Goal: Navigation & Orientation: Find specific page/section

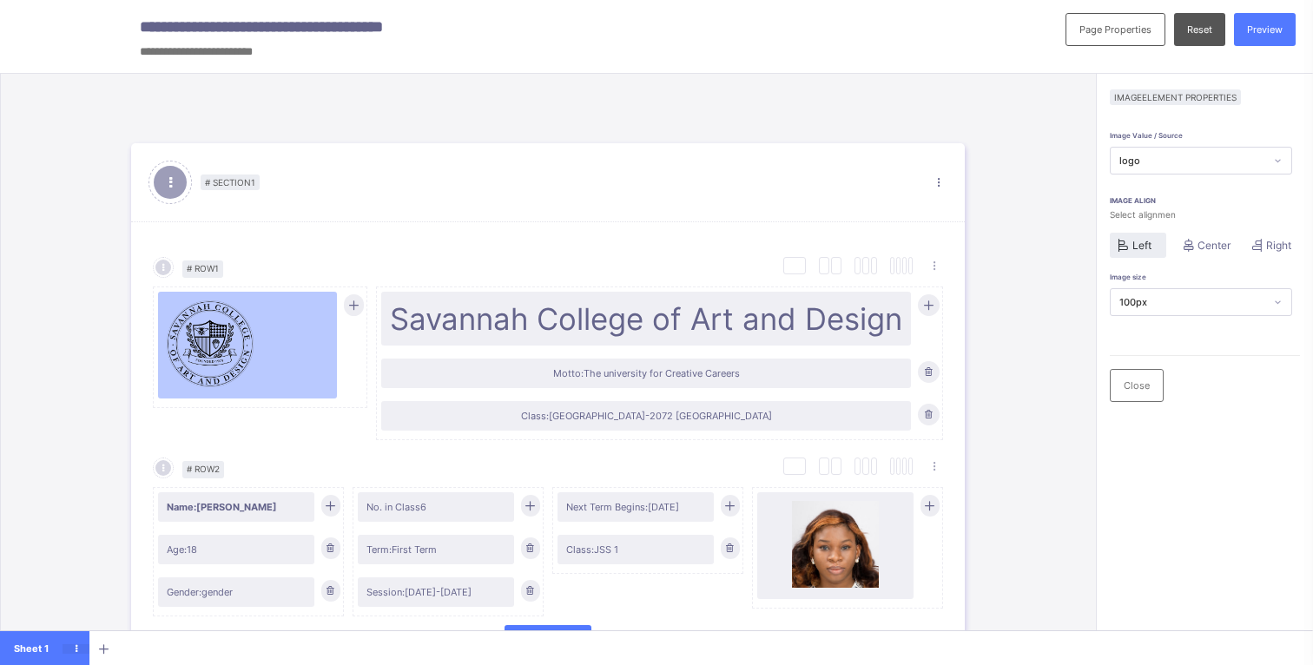
click at [76, 648] on icon at bounding box center [76, 649] width 27 height 10
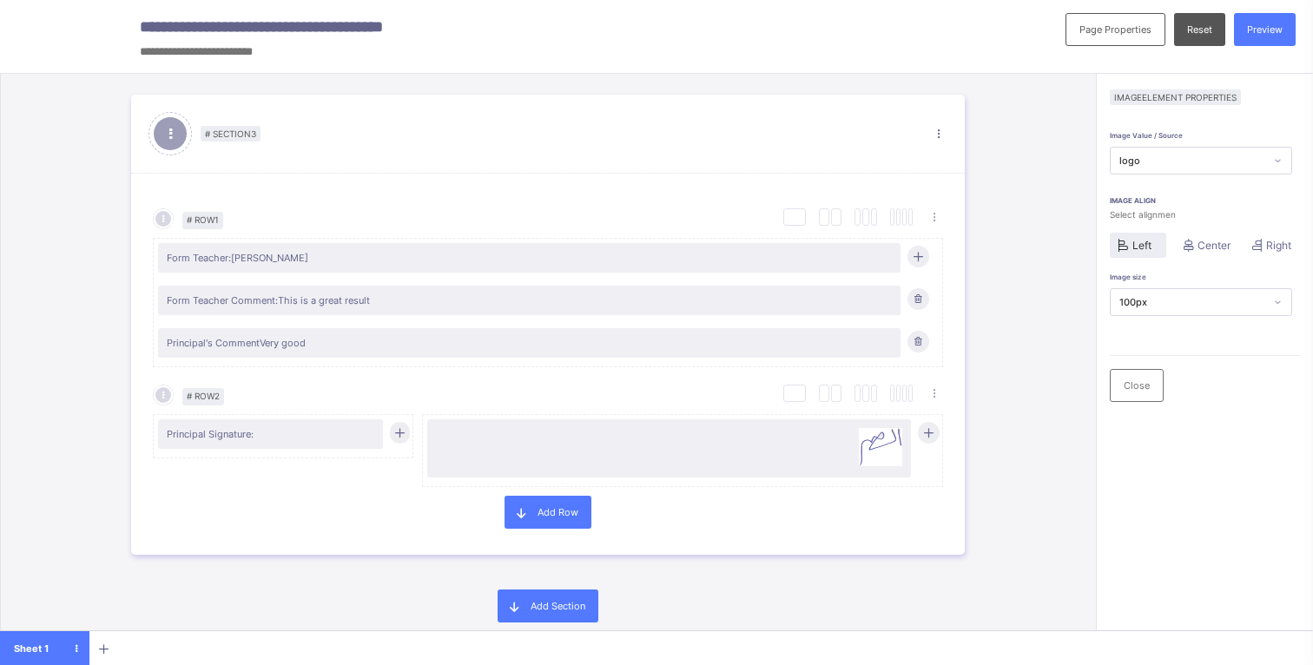
scroll to position [1620, 0]
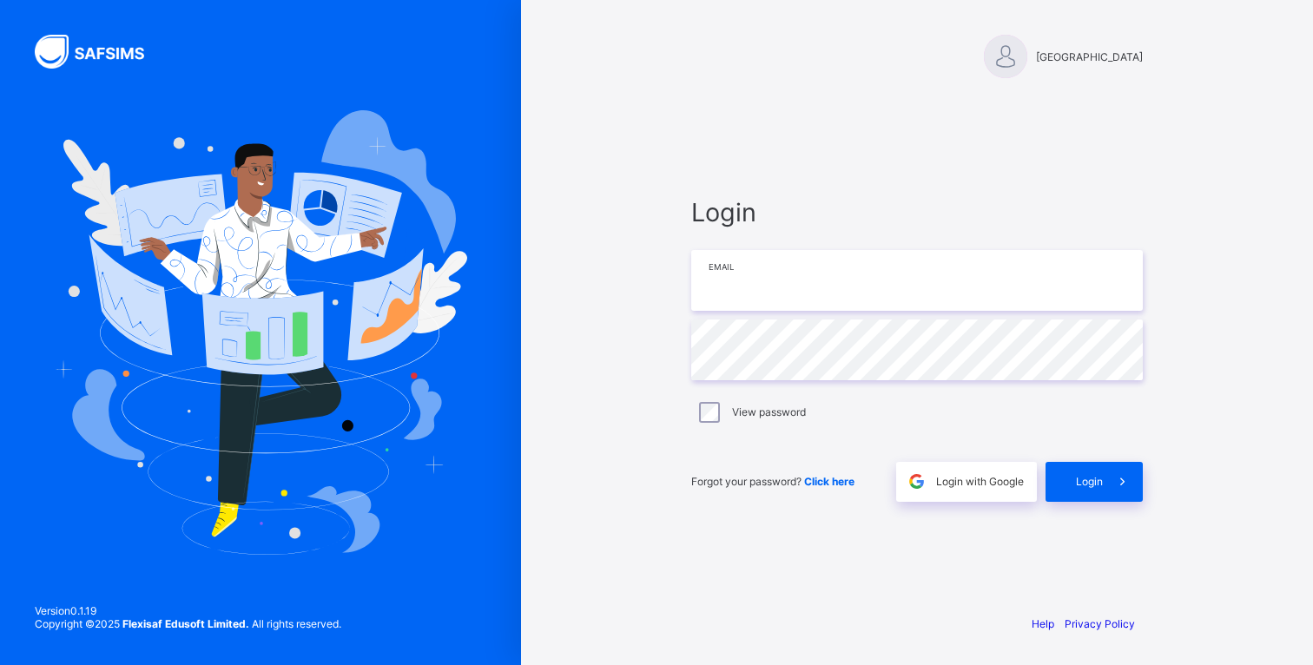
type input "**********"
click at [762, 413] on label "View password" at bounding box center [769, 412] width 74 height 13
click at [762, 412] on label "View password" at bounding box center [769, 412] width 74 height 13
click at [1089, 481] on span "Login" at bounding box center [1089, 481] width 27 height 13
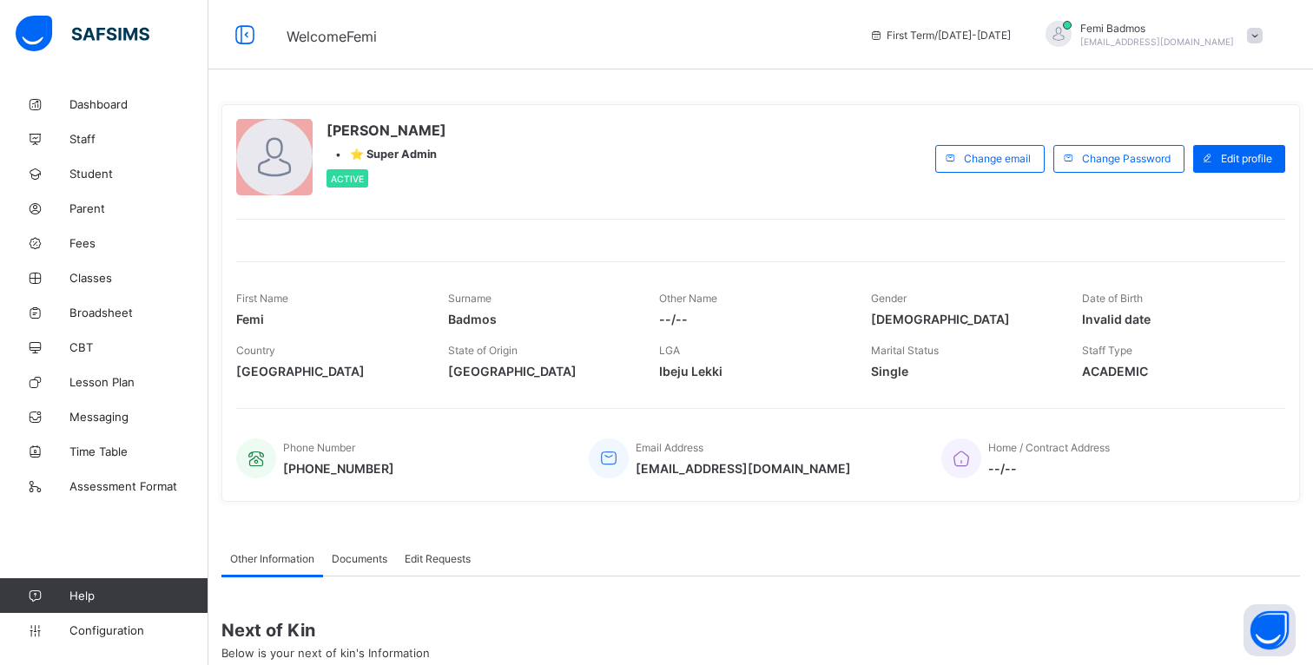
click at [1252, 33] on span at bounding box center [1255, 36] width 16 height 16
click at [1000, 61] on div "First Term / 2024-2025" at bounding box center [940, 34] width 159 height 69
click at [977, 36] on span "First Term / 2024-2025" at bounding box center [940, 35] width 142 height 13
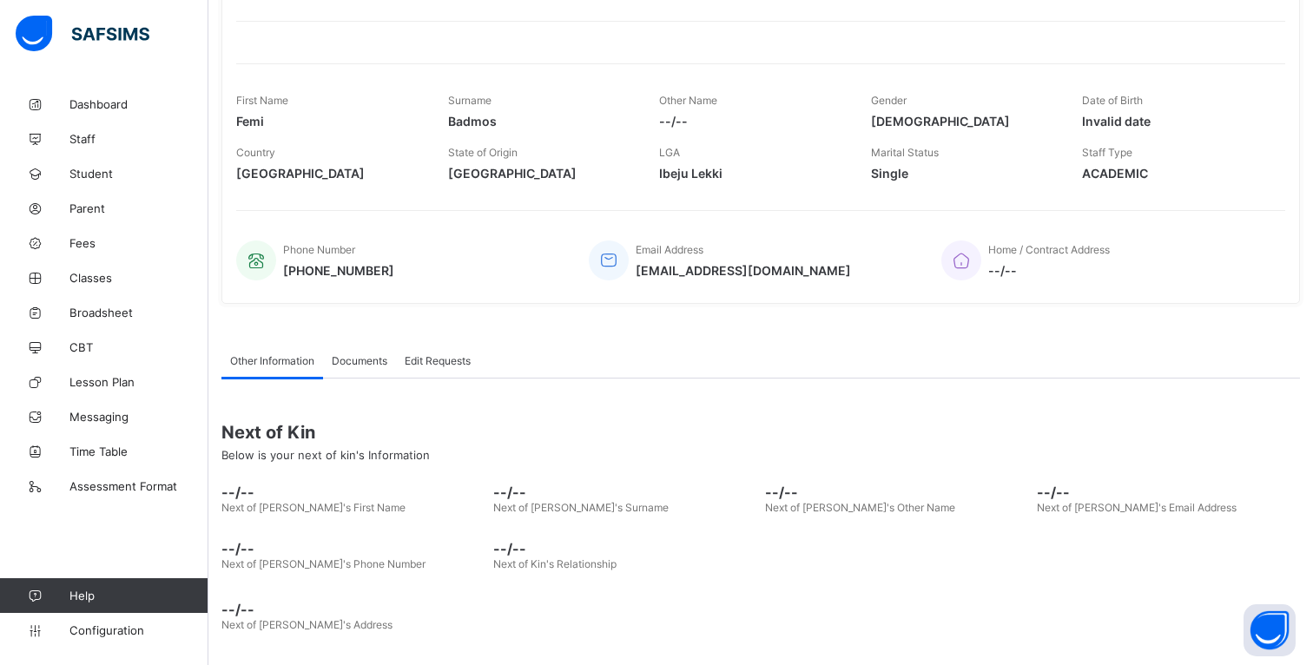
scroll to position [200, 0]
click at [377, 350] on div "Documents" at bounding box center [359, 358] width 73 height 35
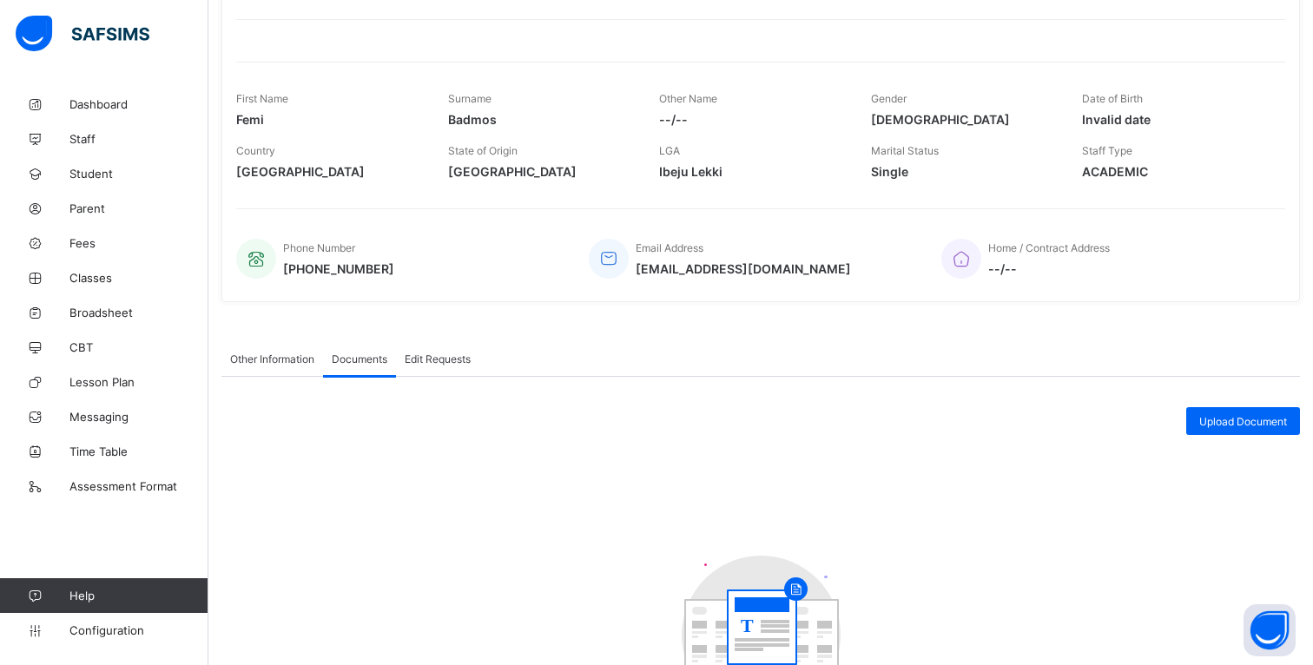
click at [426, 360] on span "Edit Requests" at bounding box center [438, 359] width 66 height 13
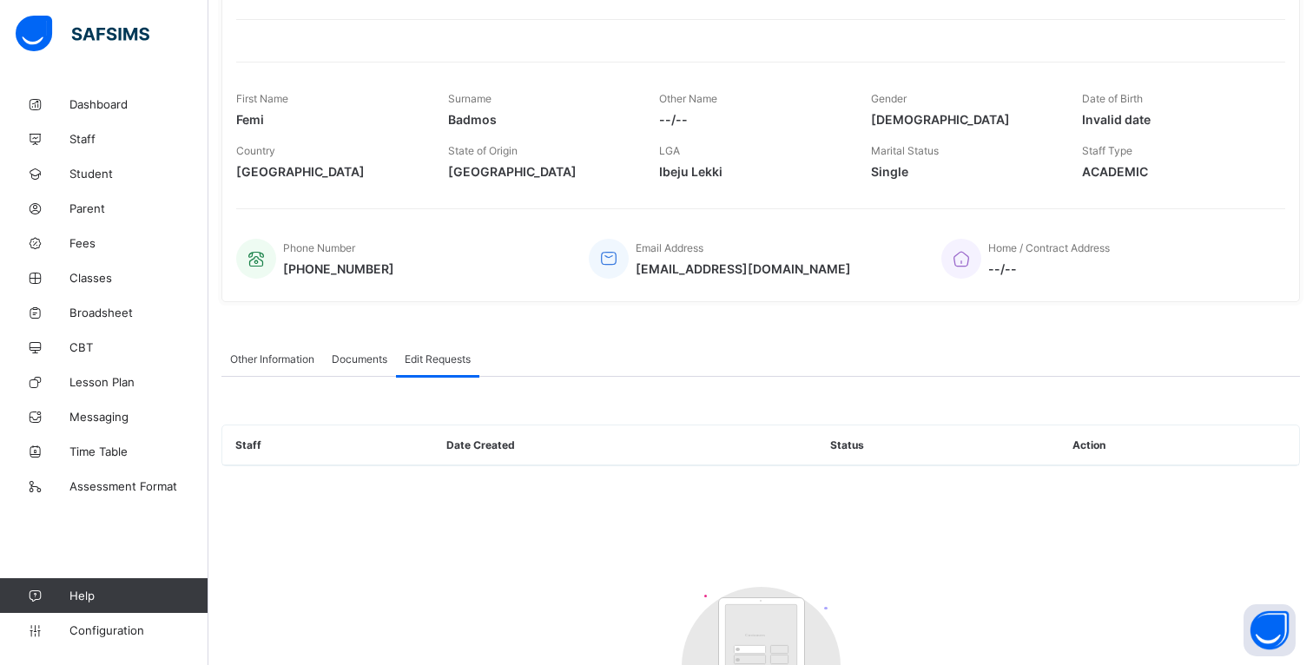
click at [379, 360] on span "Documents" at bounding box center [360, 359] width 56 height 13
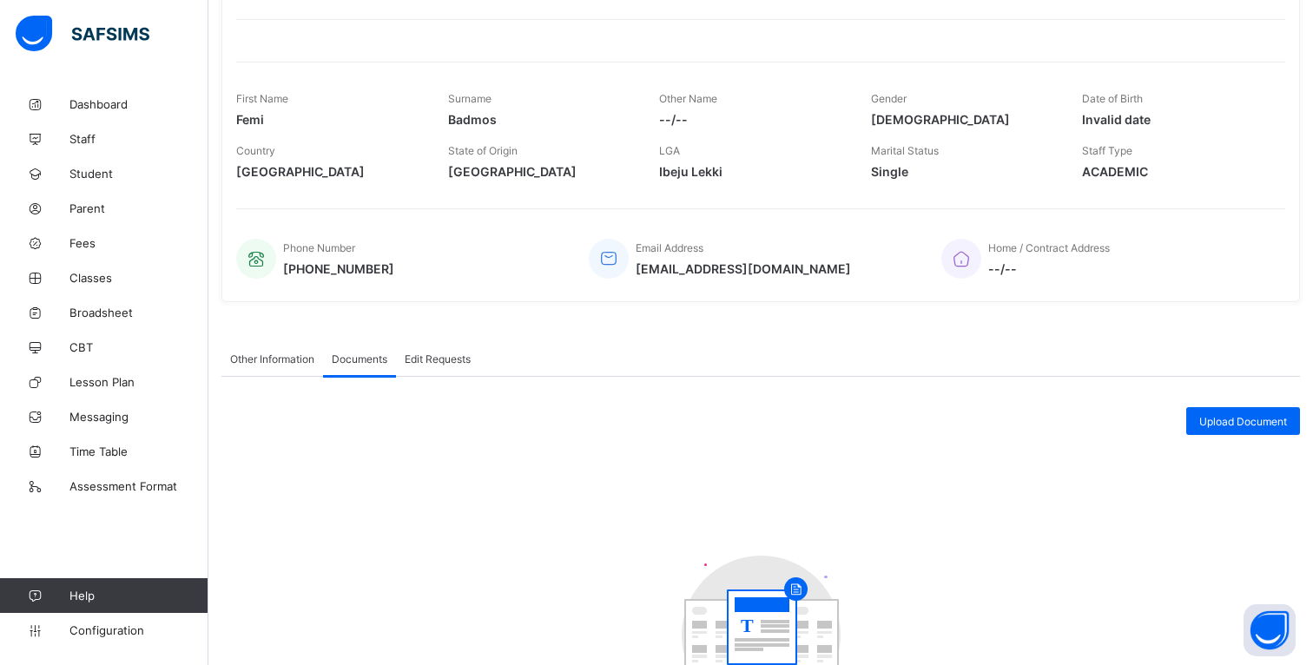
click at [294, 363] on span "Other Information" at bounding box center [272, 359] width 84 height 13
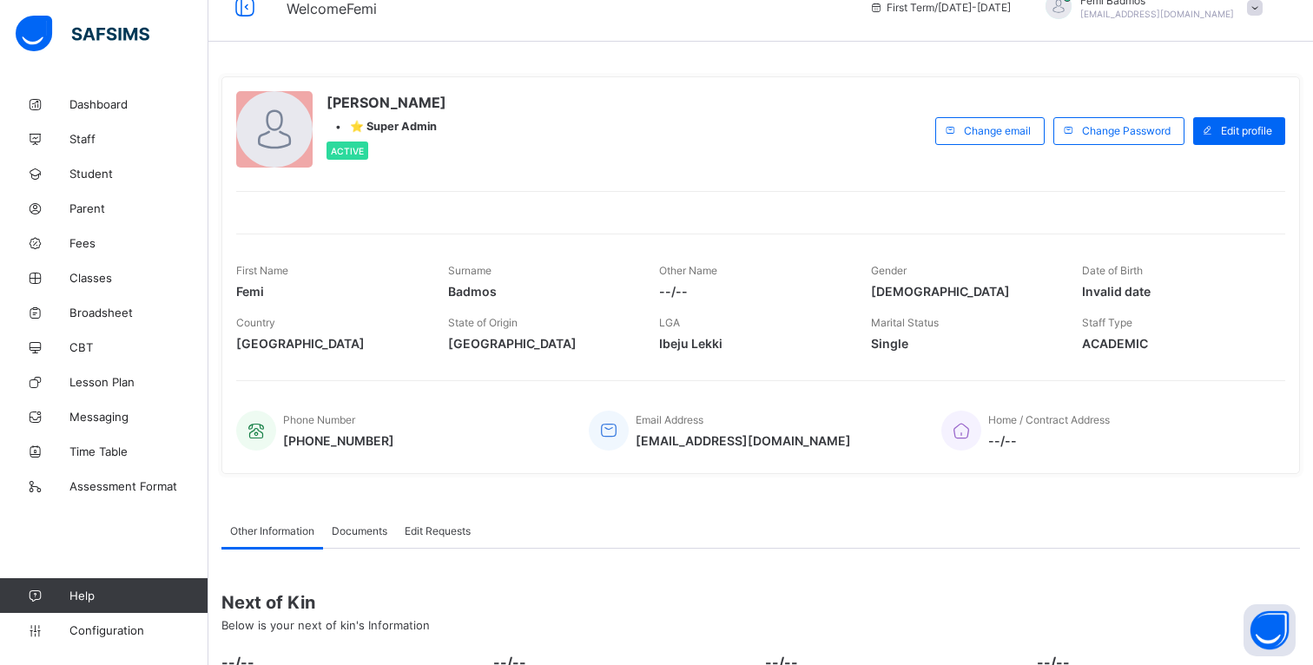
scroll to position [24, 0]
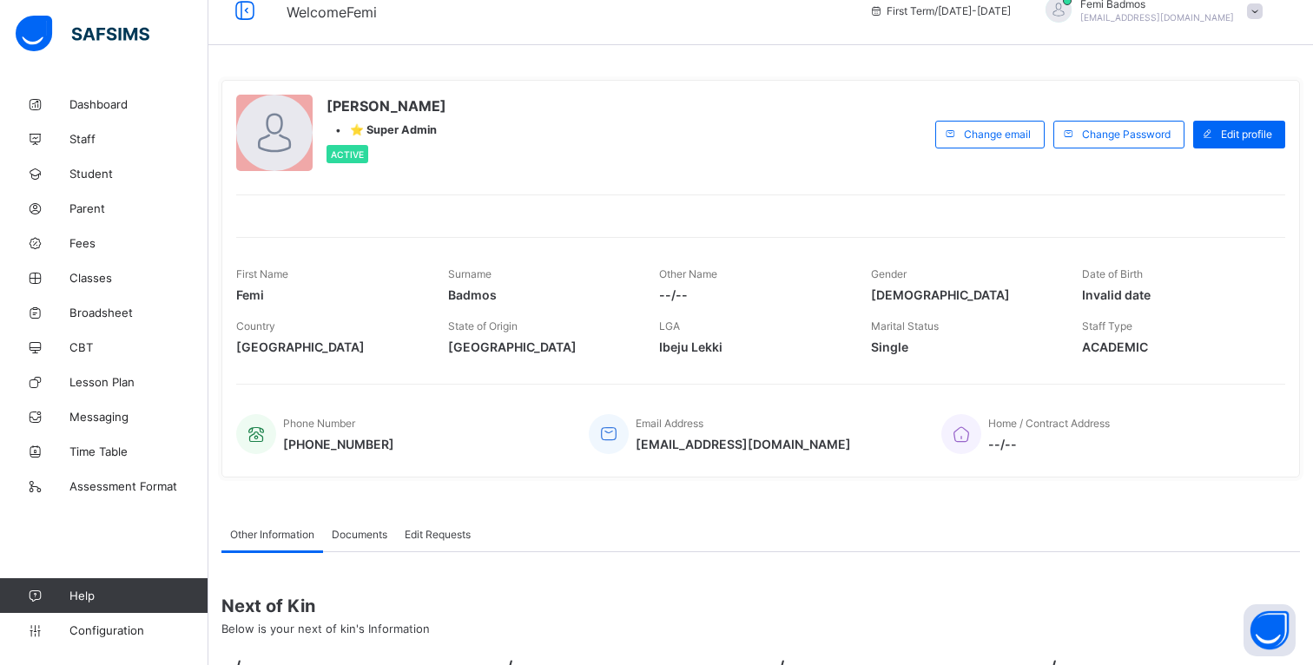
click at [1135, 287] on span "Invalid date" at bounding box center [1175, 294] width 186 height 15
click at [1250, 129] on span "Edit profile" at bounding box center [1246, 134] width 51 height 13
select select "**"
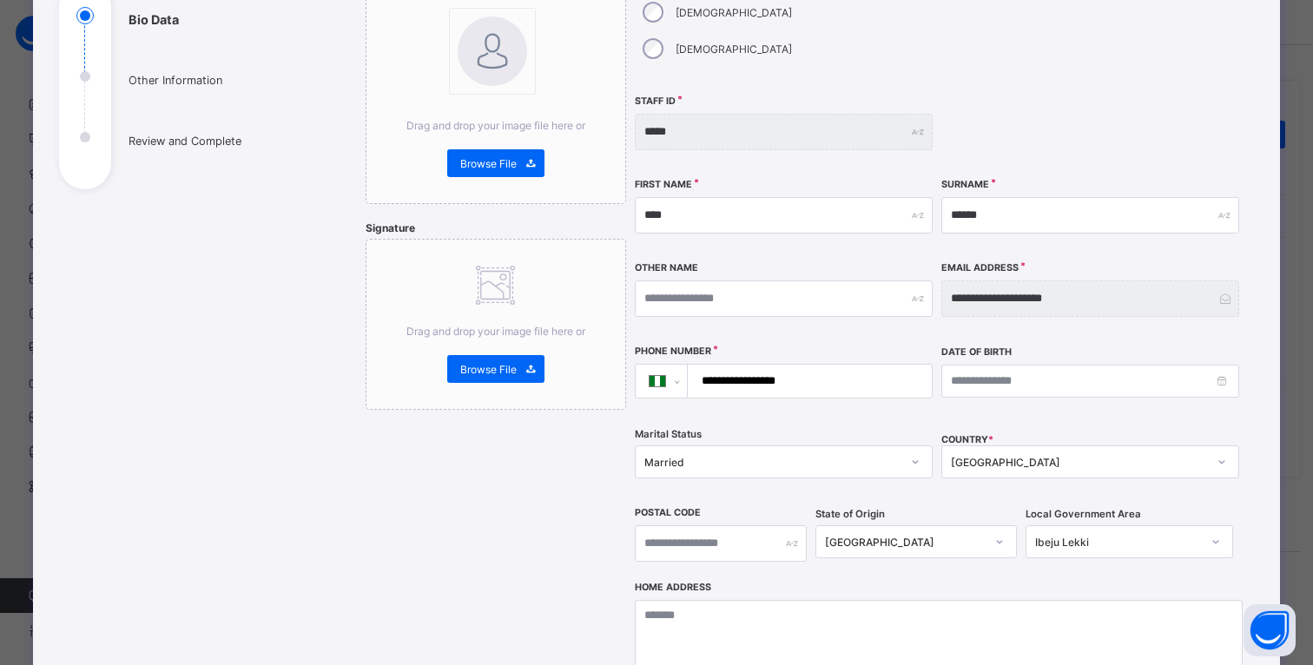
scroll to position [0, 0]
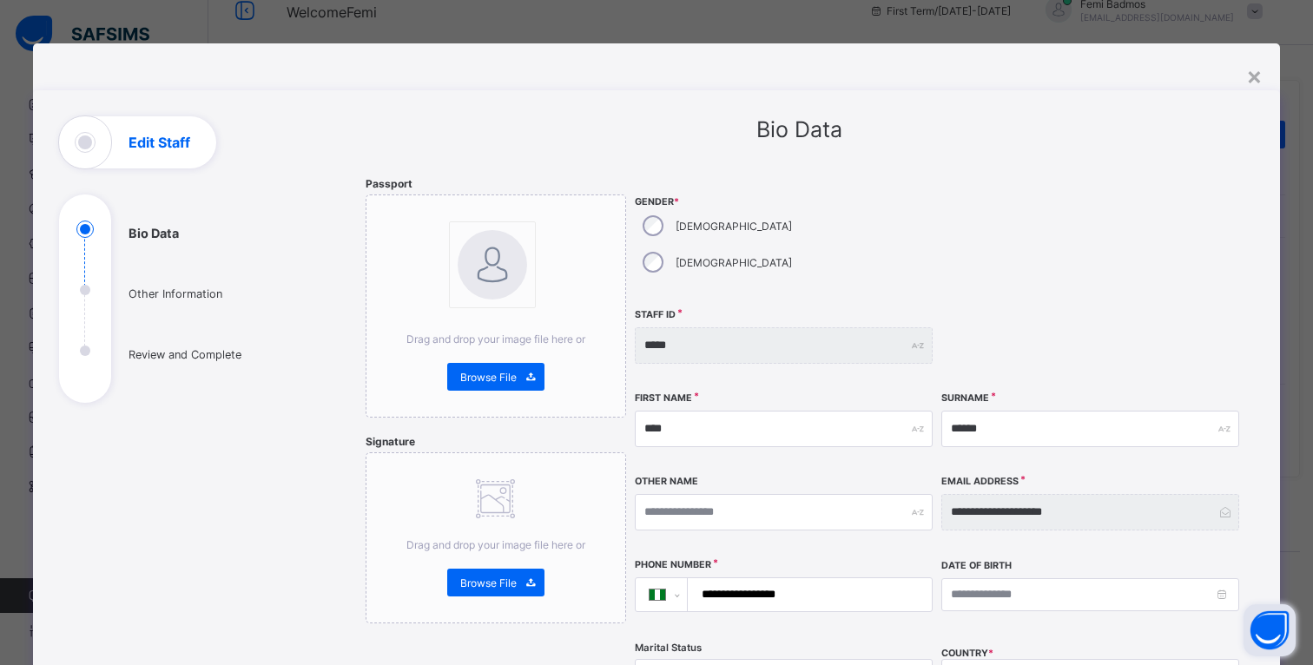
click at [1271, 636] on button "Open asap" at bounding box center [1270, 630] width 52 height 52
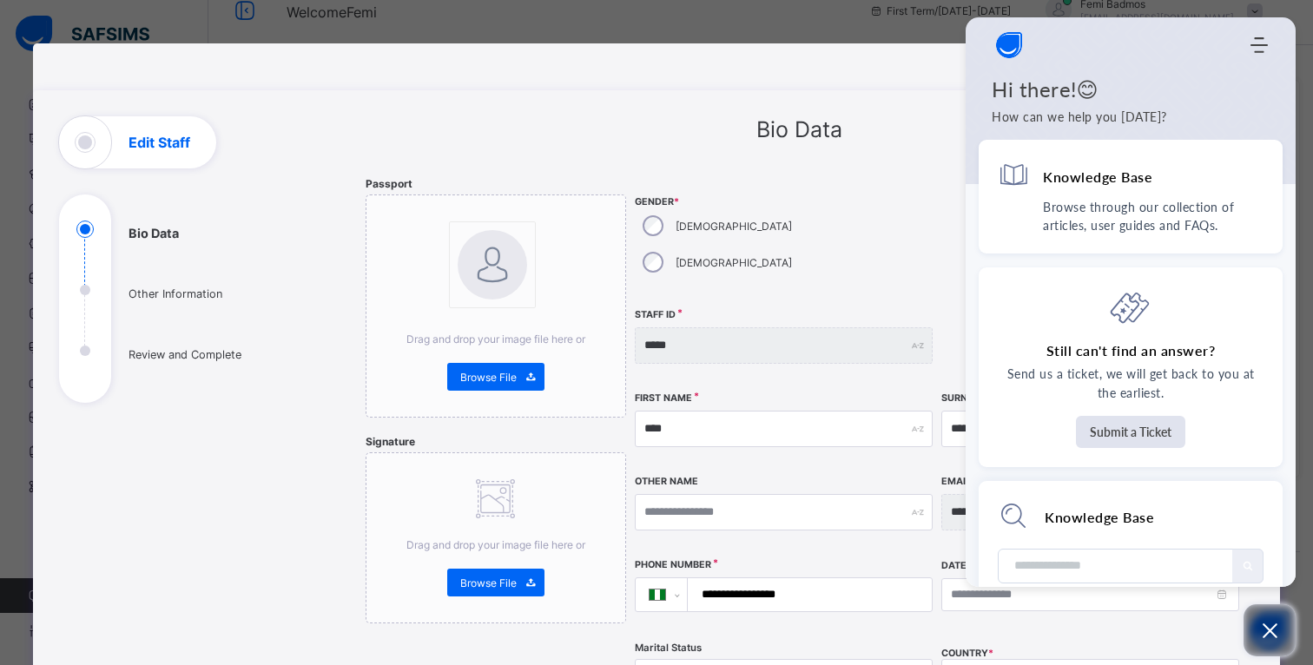
click at [1263, 620] on icon "Open asap" at bounding box center [1270, 631] width 22 height 22
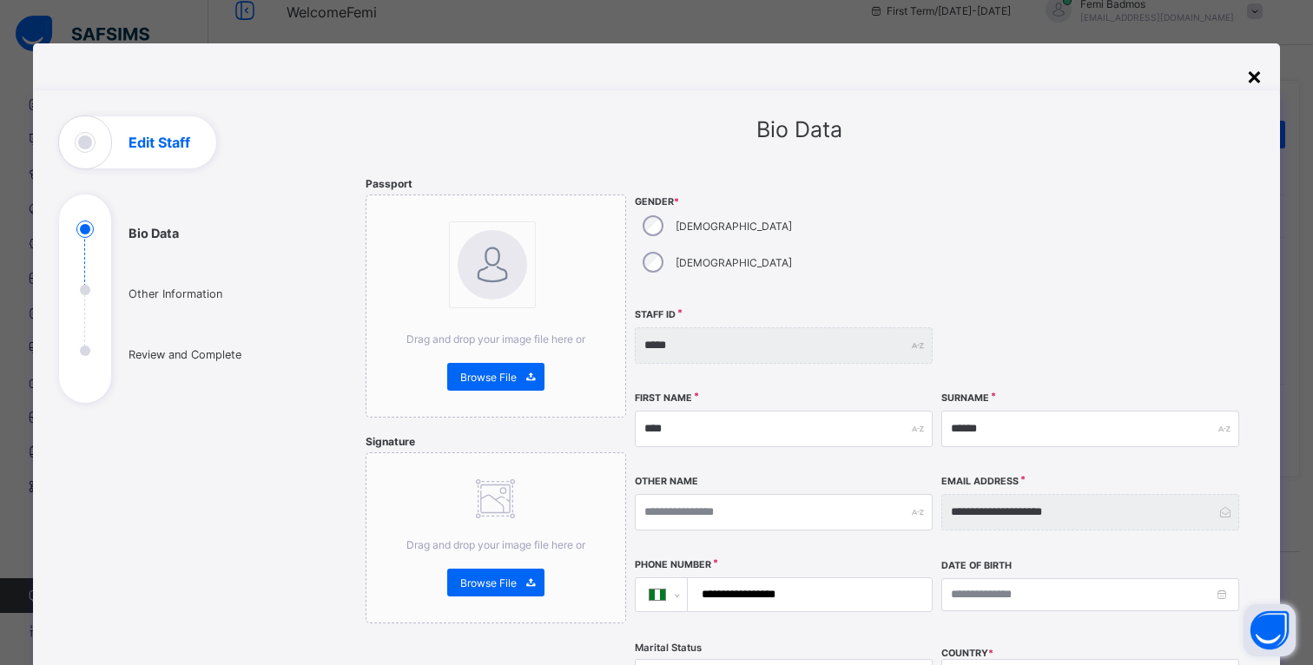
click at [1252, 73] on div "×" at bounding box center [1254, 76] width 16 height 30
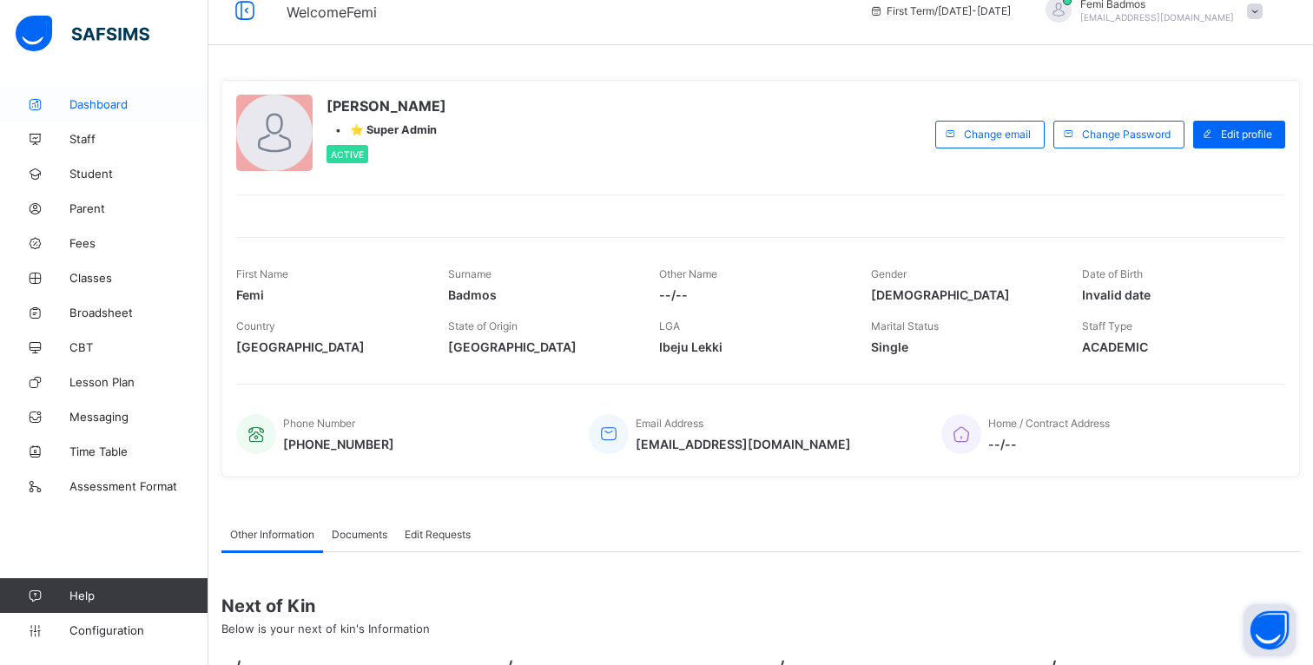
click at [148, 105] on span "Dashboard" at bounding box center [138, 104] width 139 height 14
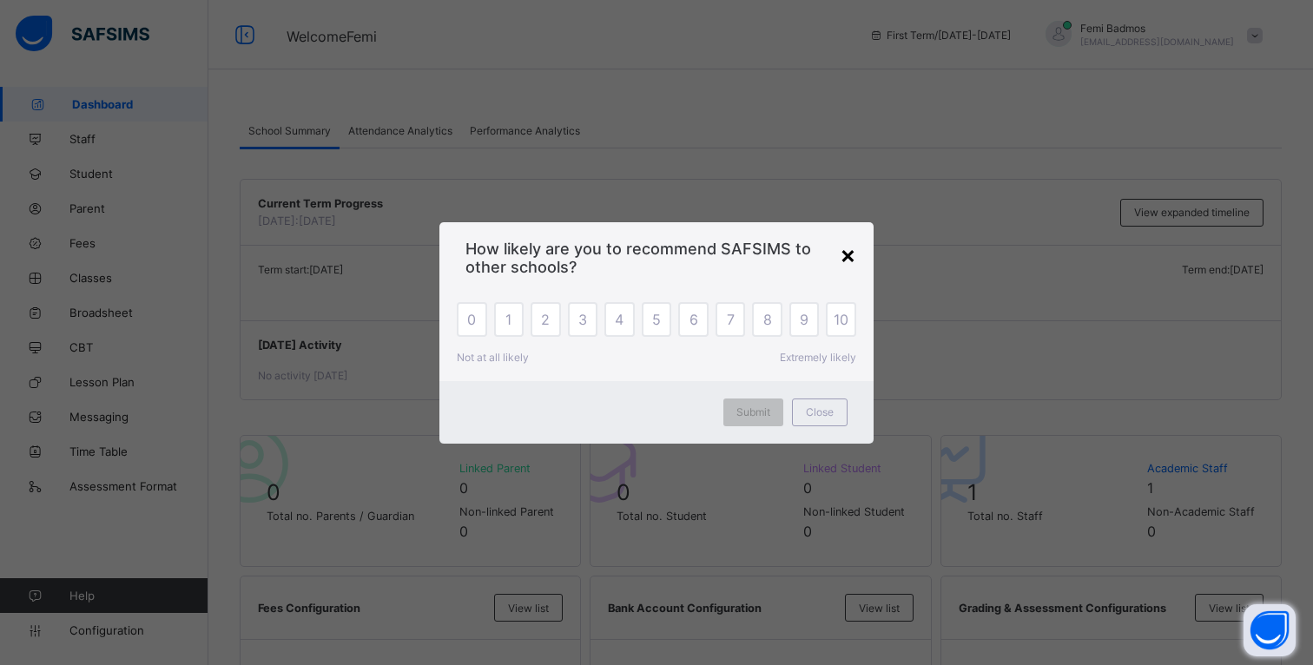
click at [847, 254] on div "×" at bounding box center [848, 255] width 16 height 30
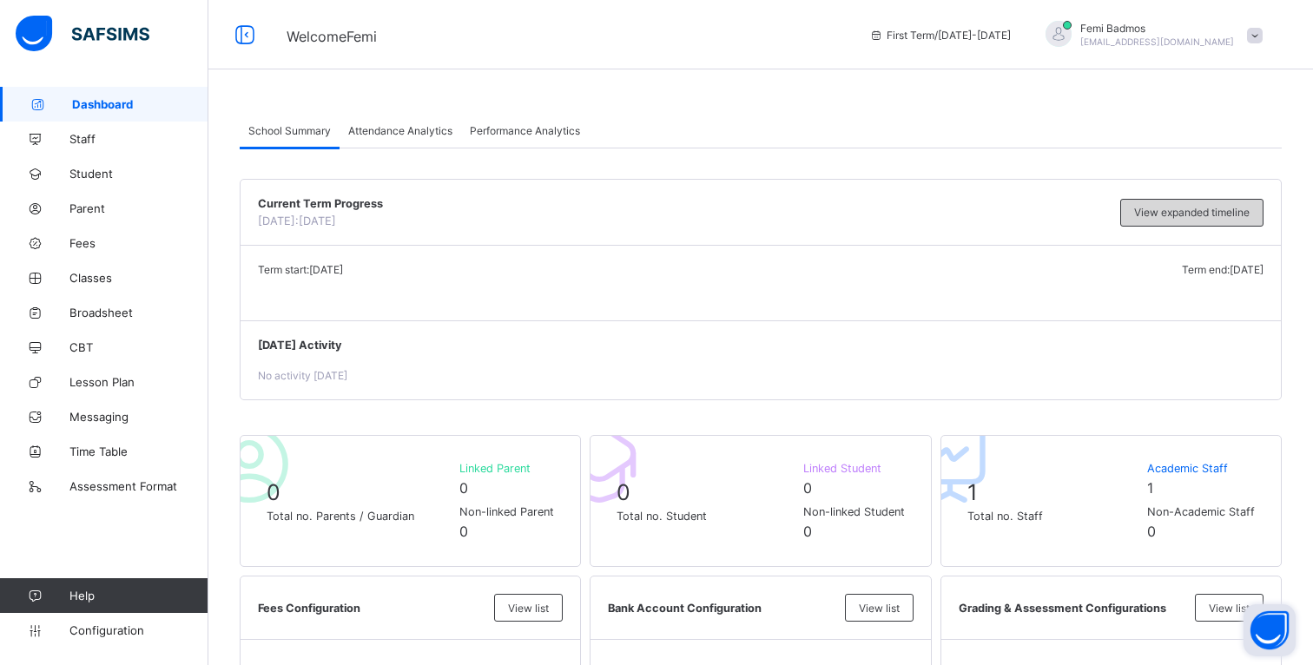
click at [1187, 215] on span "View expanded timeline" at bounding box center [1191, 212] width 115 height 13
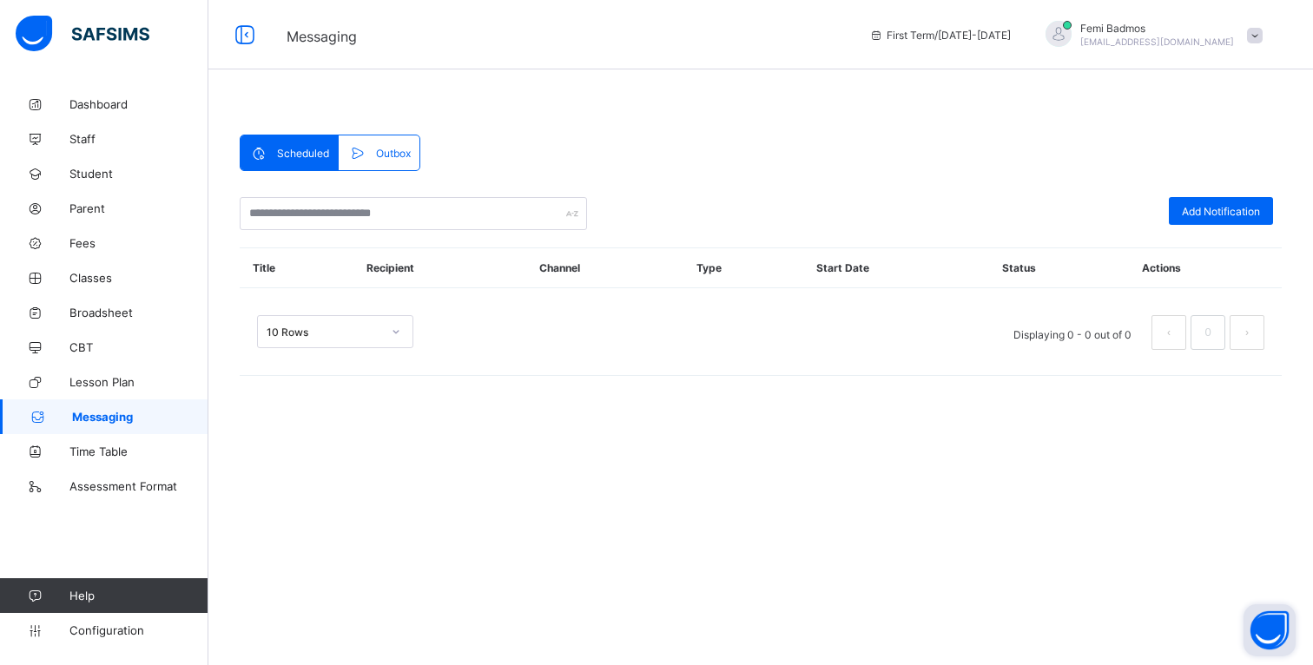
click at [393, 155] on span "Outbox" at bounding box center [393, 153] width 35 height 13
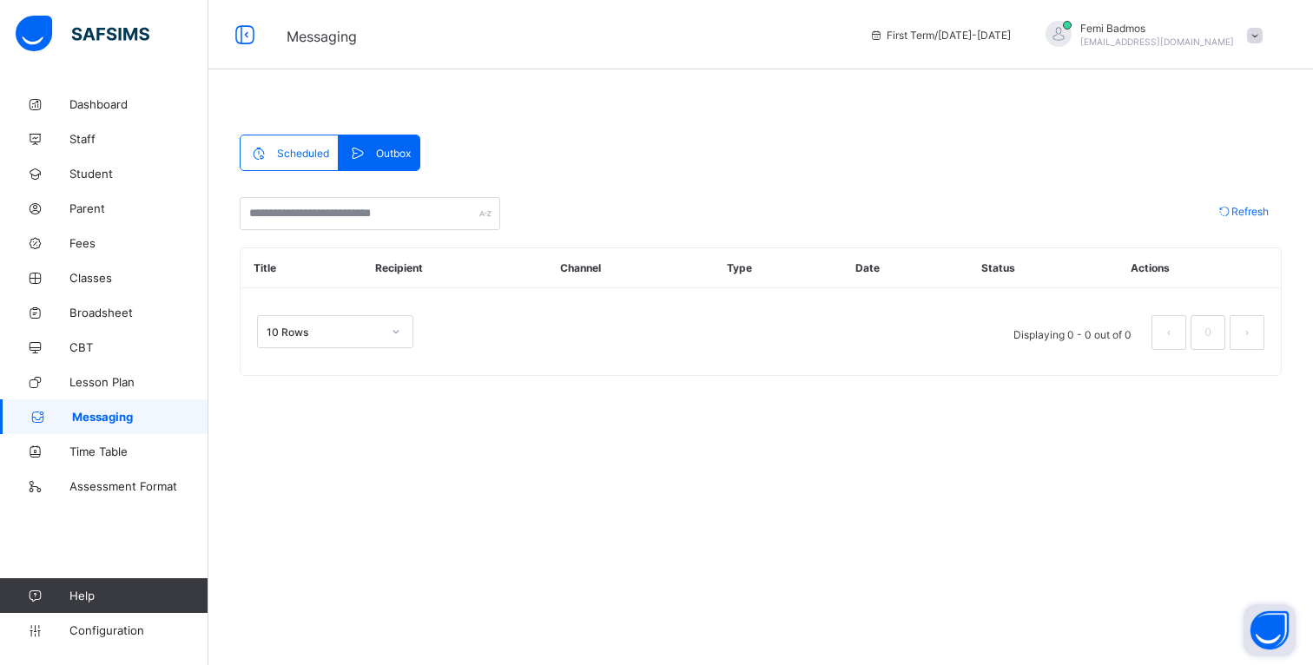
click at [324, 157] on span "Scheduled" at bounding box center [303, 153] width 52 height 13
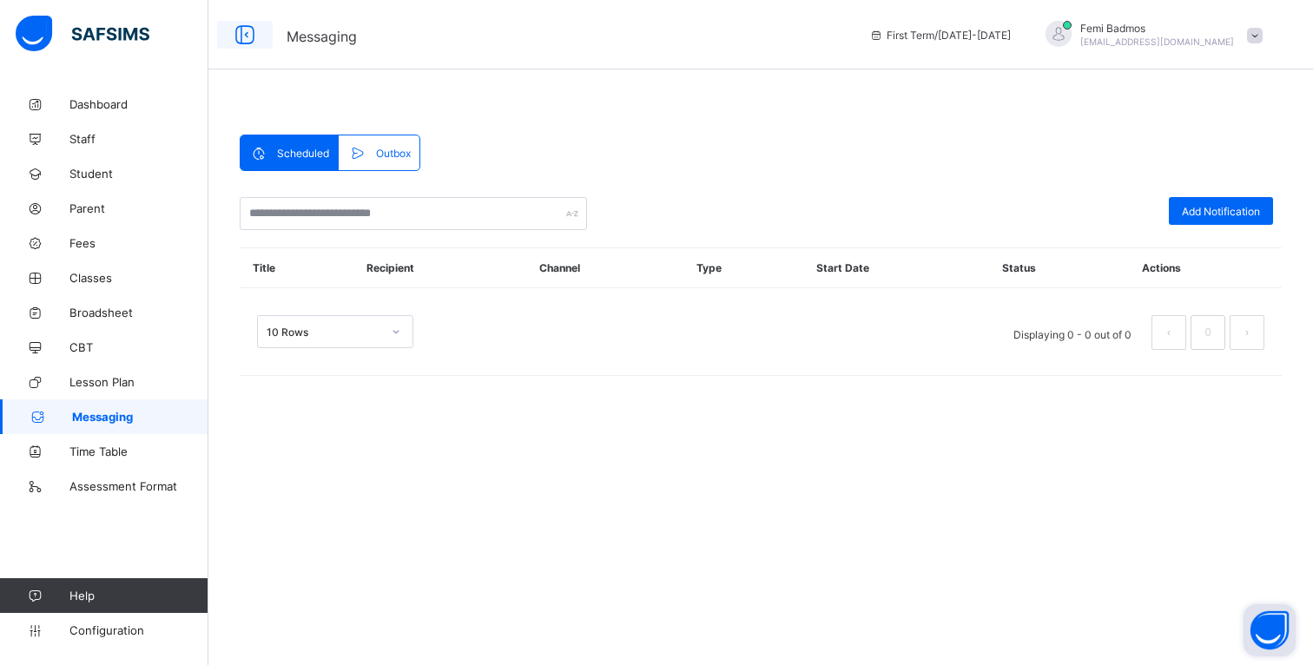
click at [243, 40] on icon at bounding box center [245, 35] width 30 height 25
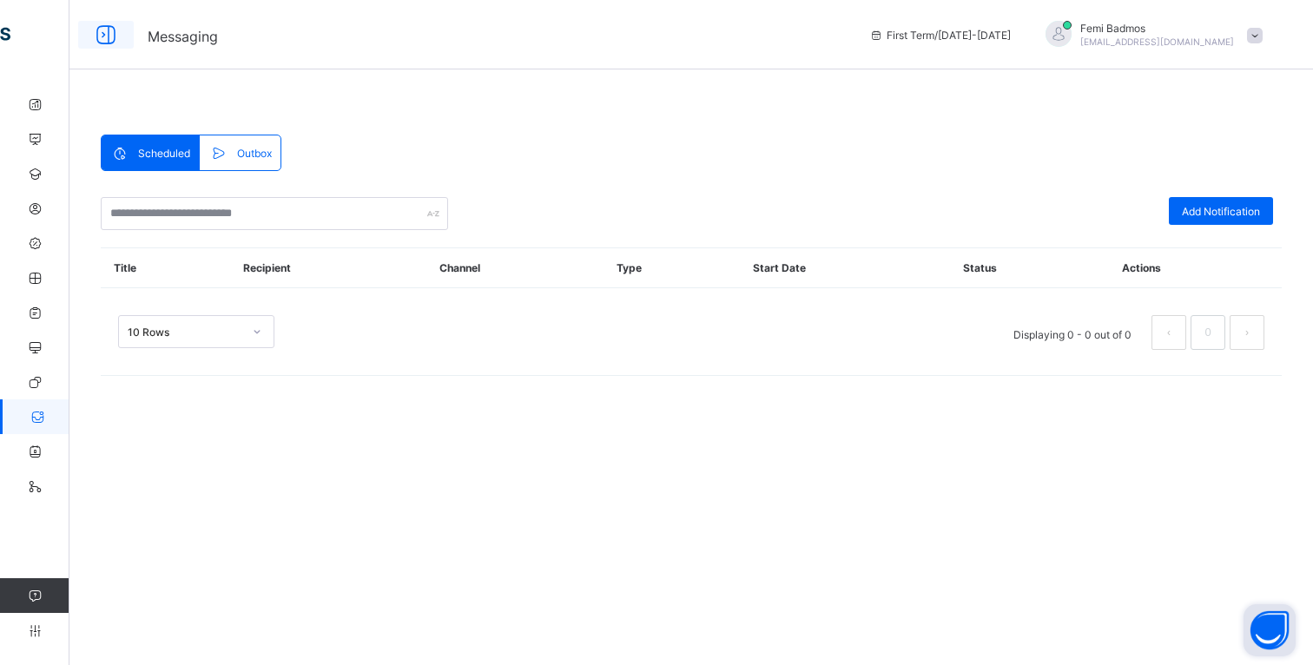
click at [96, 37] on icon at bounding box center [106, 35] width 30 height 25
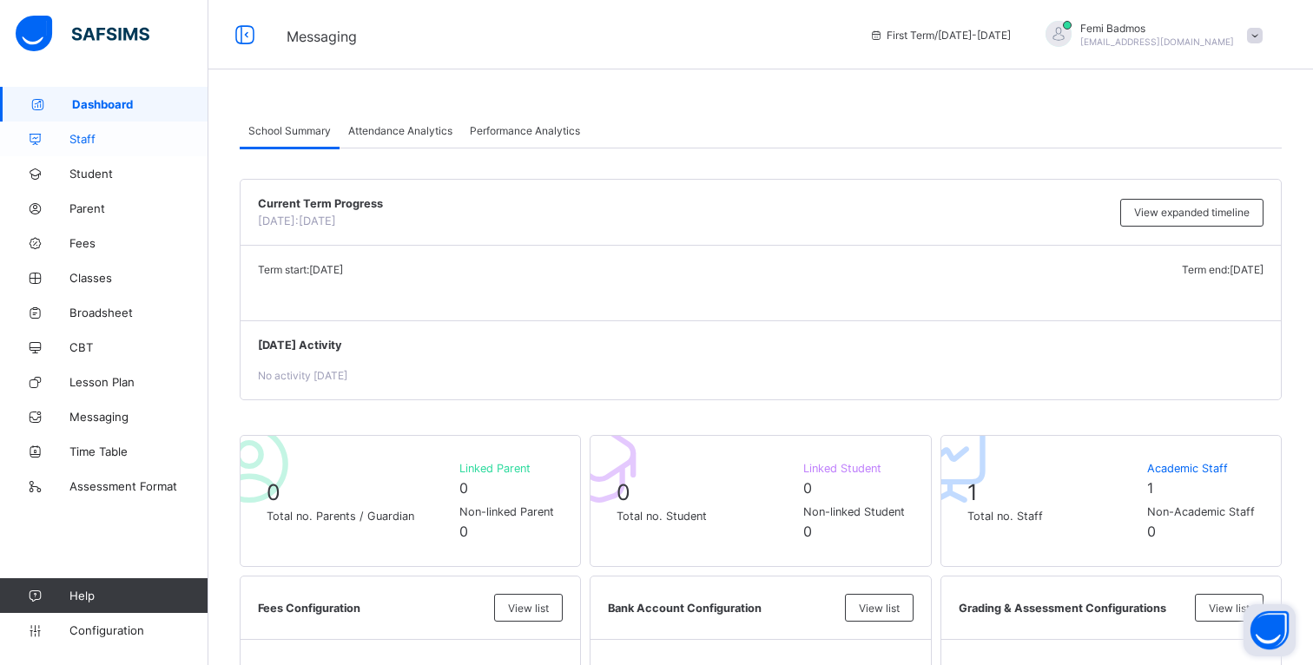
click at [109, 138] on span "Staff" at bounding box center [138, 139] width 139 height 14
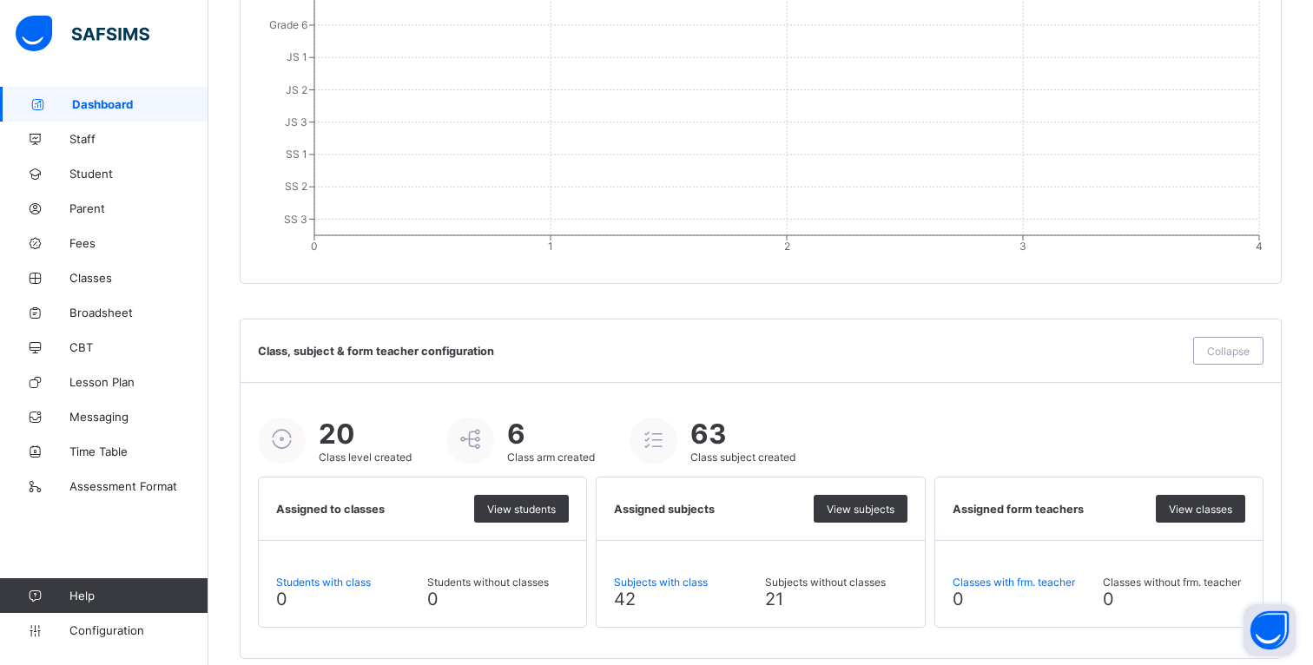
scroll to position [1786, 0]
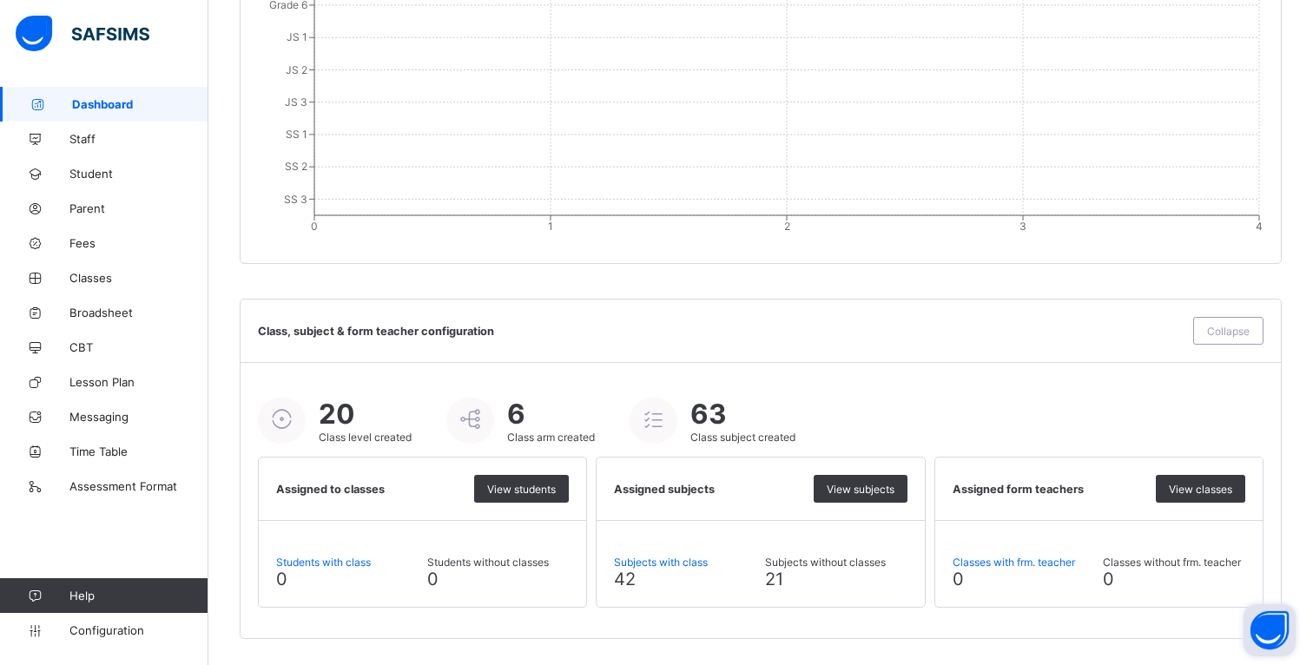
click at [545, 435] on span "Class arm created" at bounding box center [551, 437] width 88 height 13
